Goal: Task Accomplishment & Management: Use online tool/utility

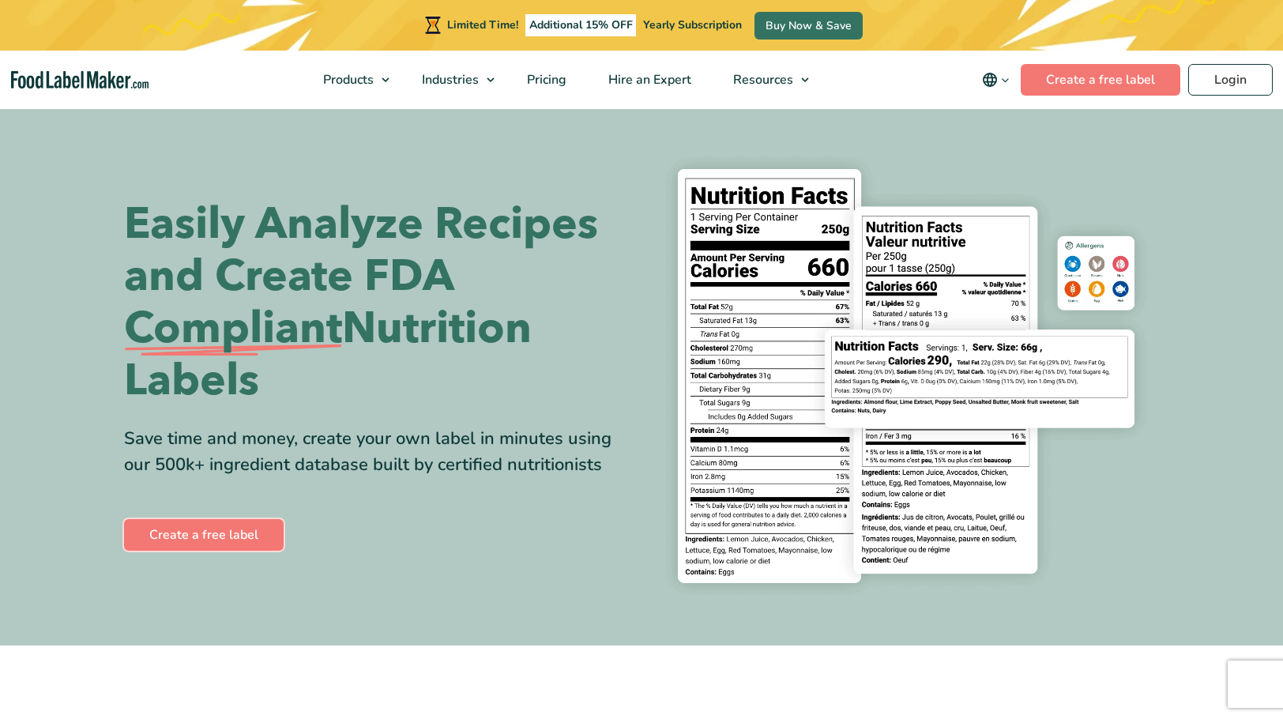
click at [177, 540] on link "Create a free label" at bounding box center [204, 535] width 160 height 32
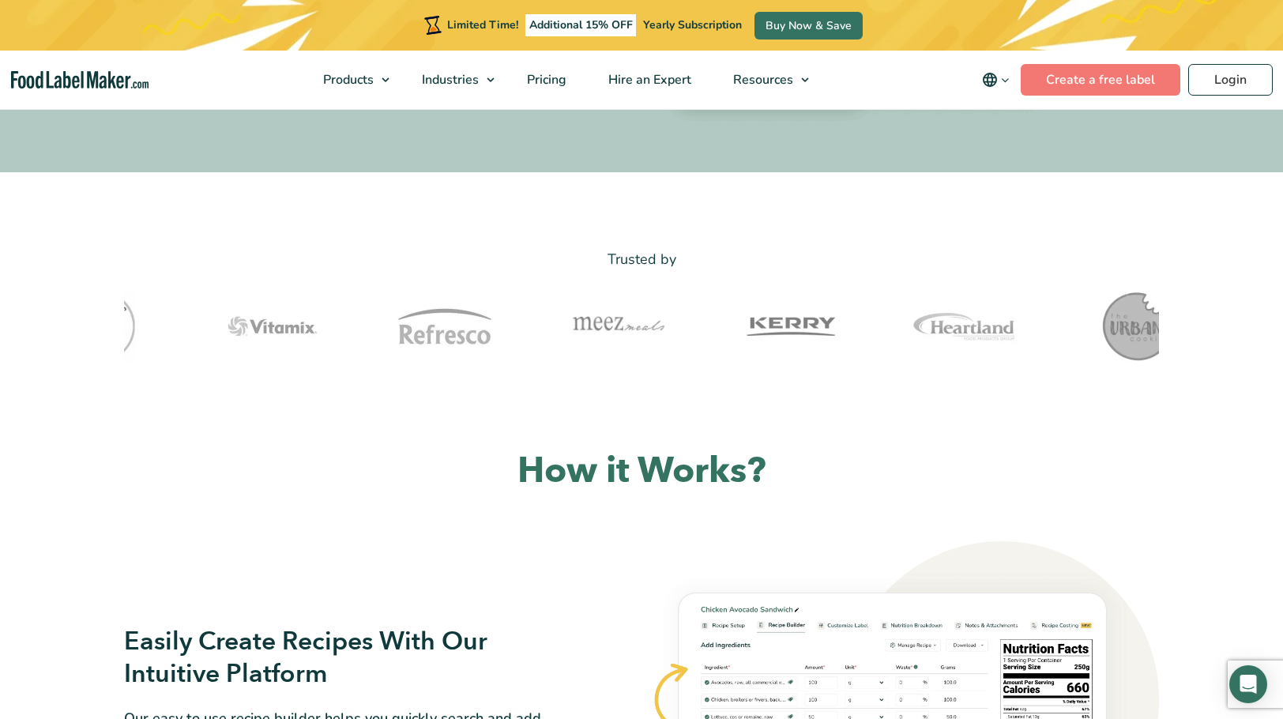
scroll to position [474, 0]
